Goal: Navigation & Orientation: Find specific page/section

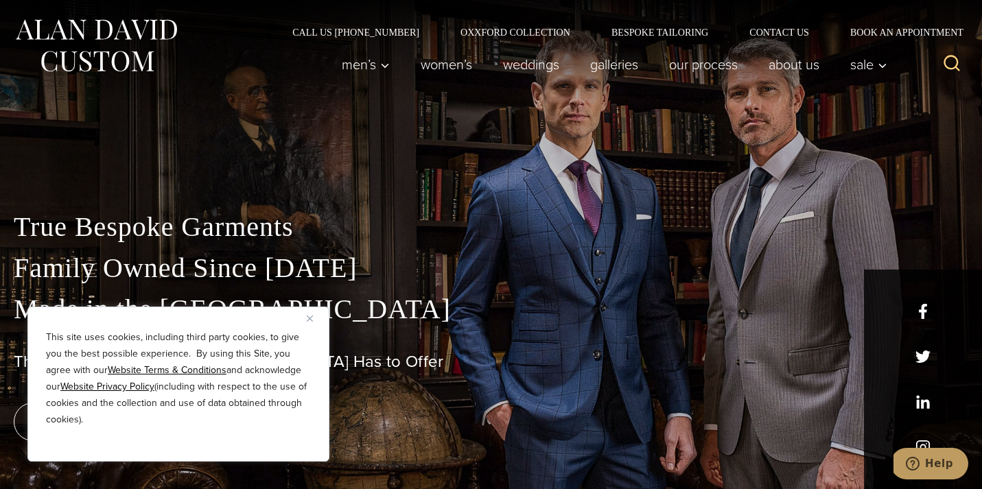
click at [312, 319] on img "Close" at bounding box center [310, 319] width 6 height 6
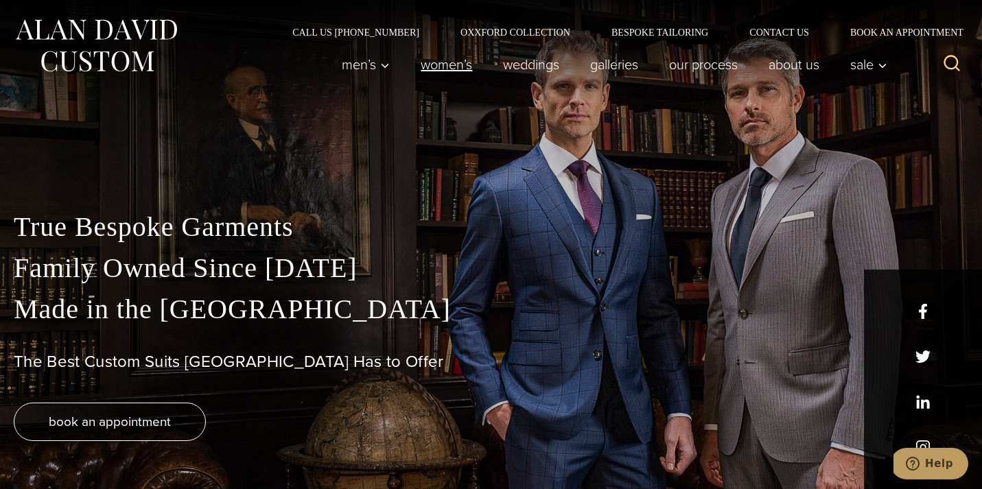
click at [441, 67] on link "Women’s" at bounding box center [447, 64] width 82 height 27
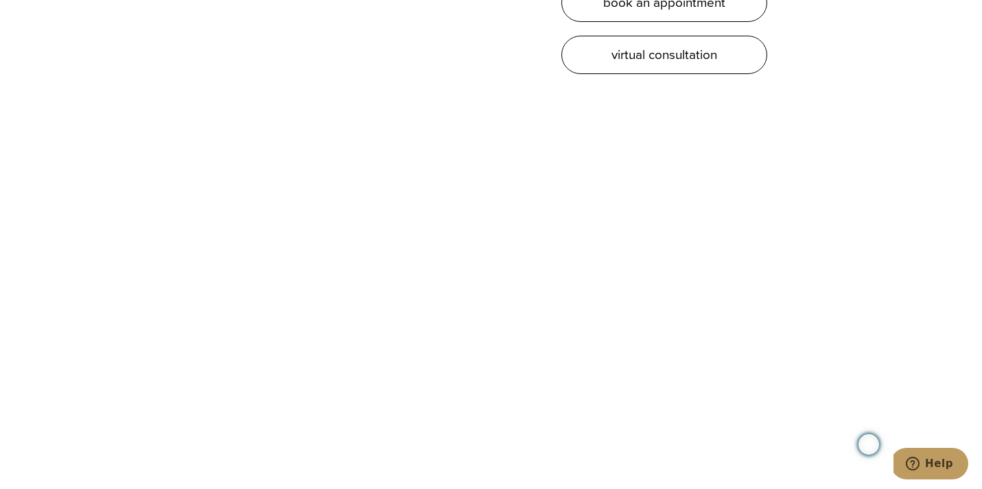
scroll to position [4319, 0]
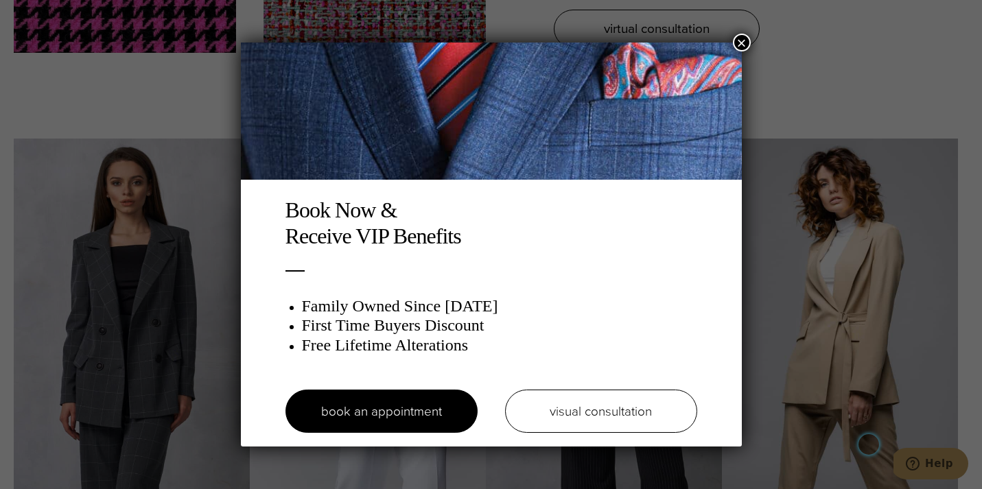
click at [745, 38] on button "×" at bounding box center [742, 43] width 18 height 18
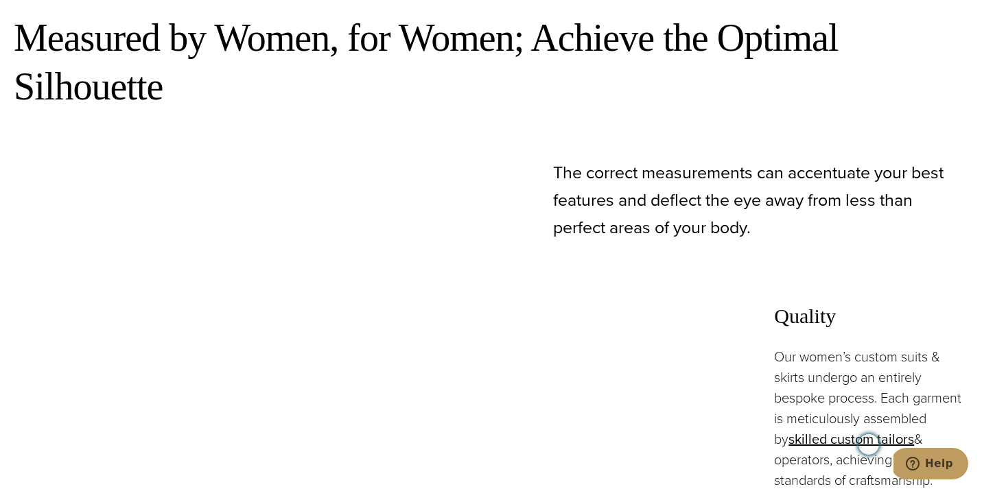
scroll to position [0, 0]
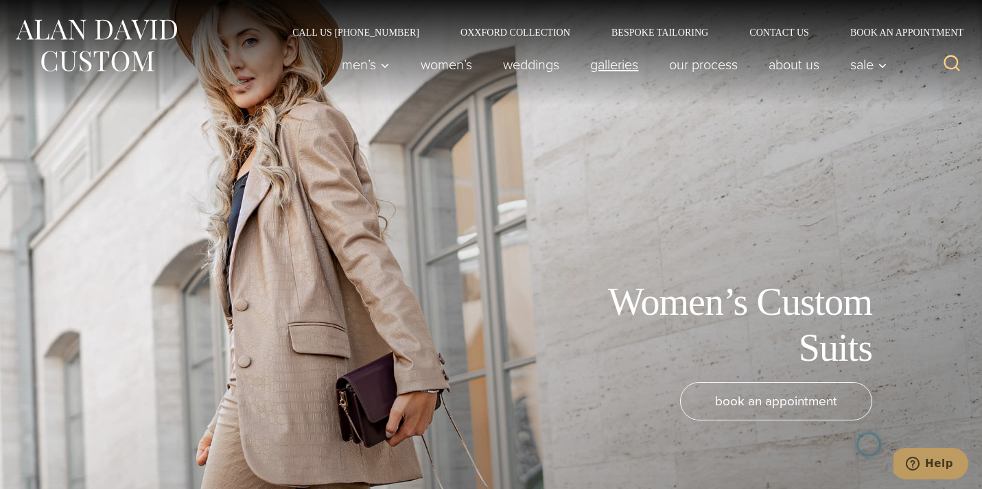
click at [614, 63] on link "Galleries" at bounding box center [614, 64] width 79 height 27
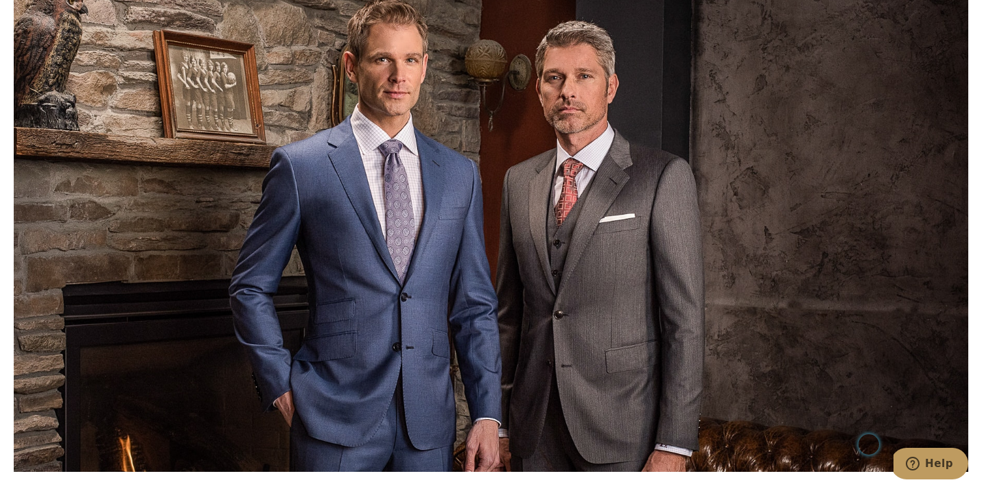
scroll to position [2271, 0]
